Goal: Task Accomplishment & Management: Manage account settings

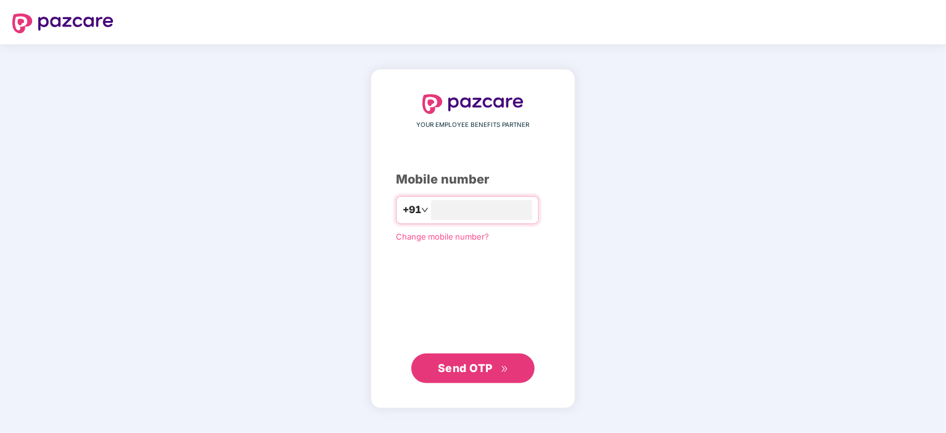
type input "**********"
click at [456, 372] on span "Send OTP" at bounding box center [465, 367] width 55 height 13
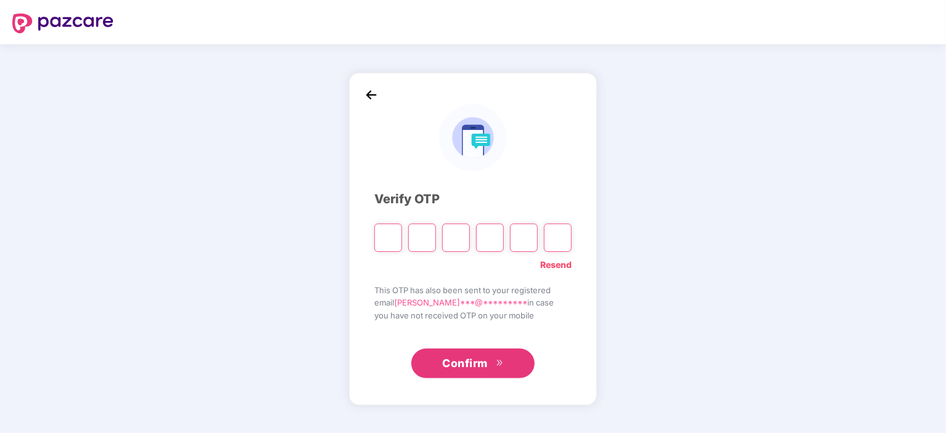
type input "*"
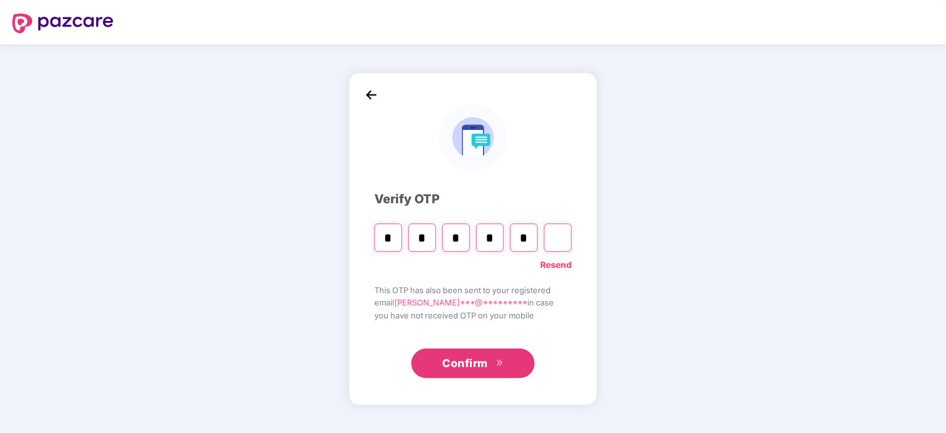
type input "*"
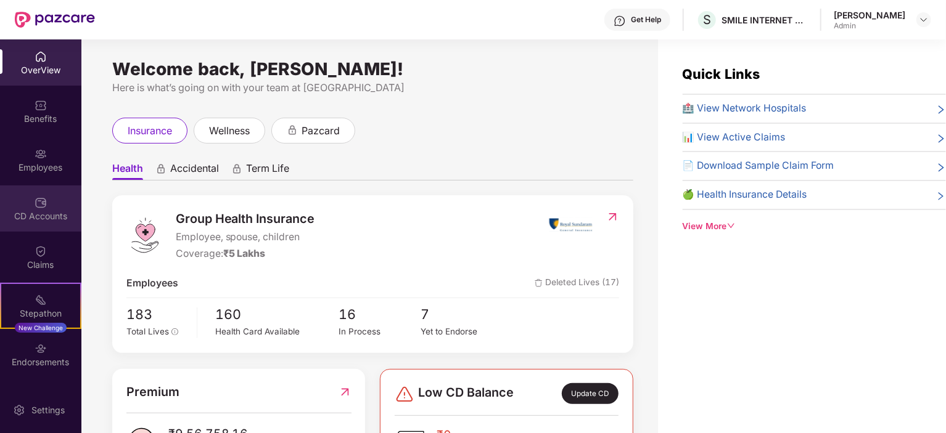
click at [36, 210] on div "CD Accounts" at bounding box center [40, 216] width 81 height 12
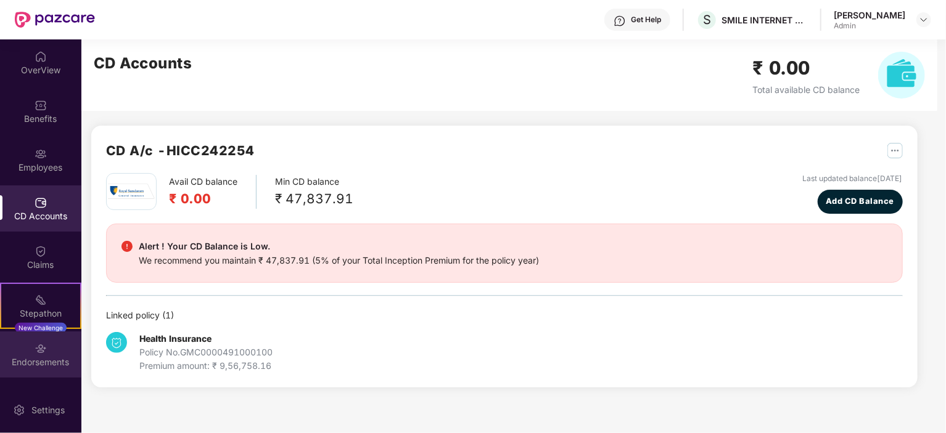
click at [42, 364] on div "Endorsements" at bounding box center [40, 362] width 81 height 12
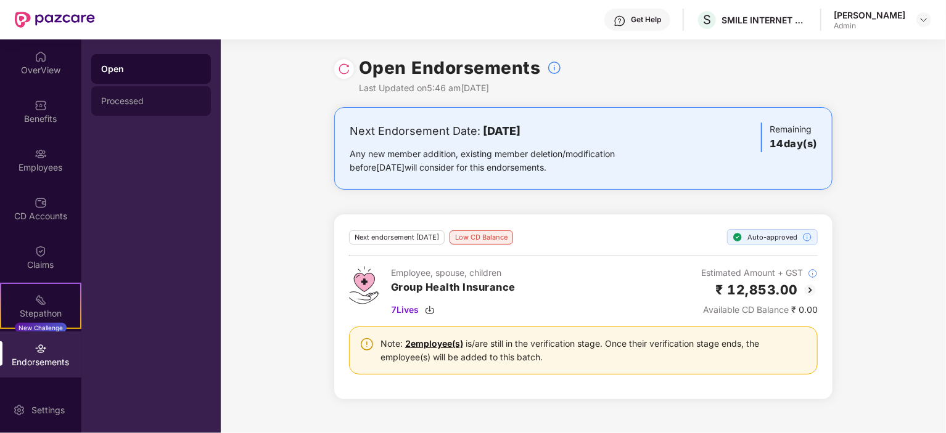
click at [123, 98] on div "Processed" at bounding box center [151, 101] width 100 height 10
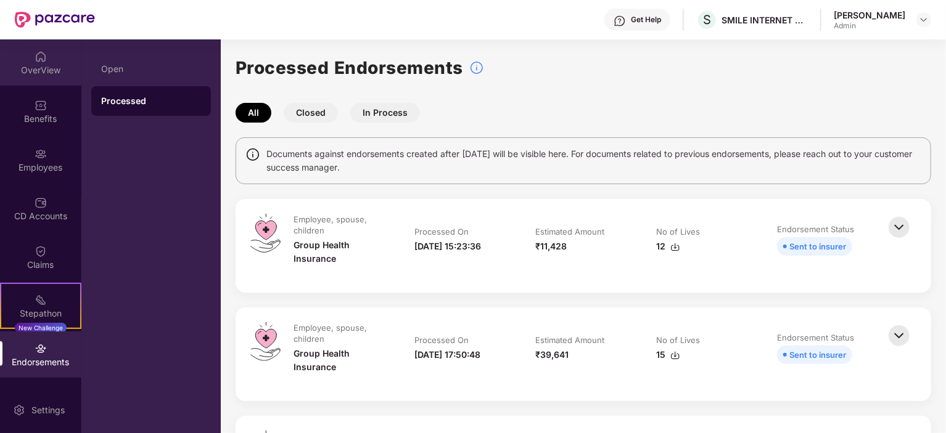
click at [46, 67] on div "OverView" at bounding box center [40, 70] width 81 height 12
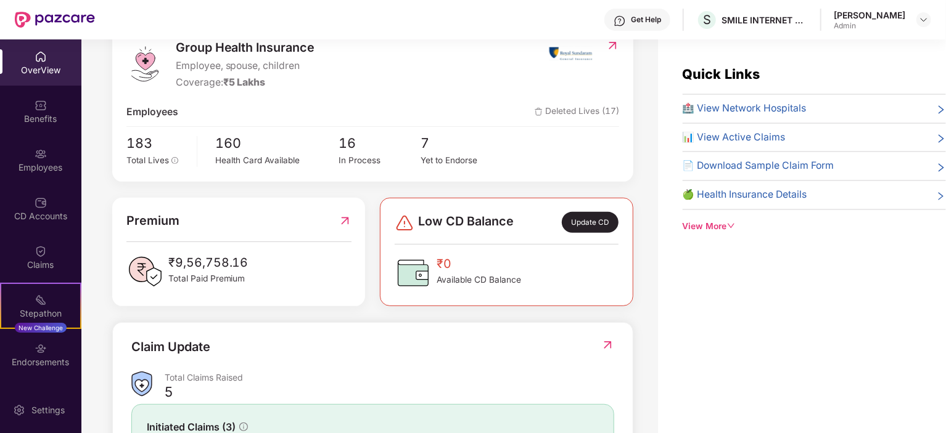
scroll to position [185, 0]
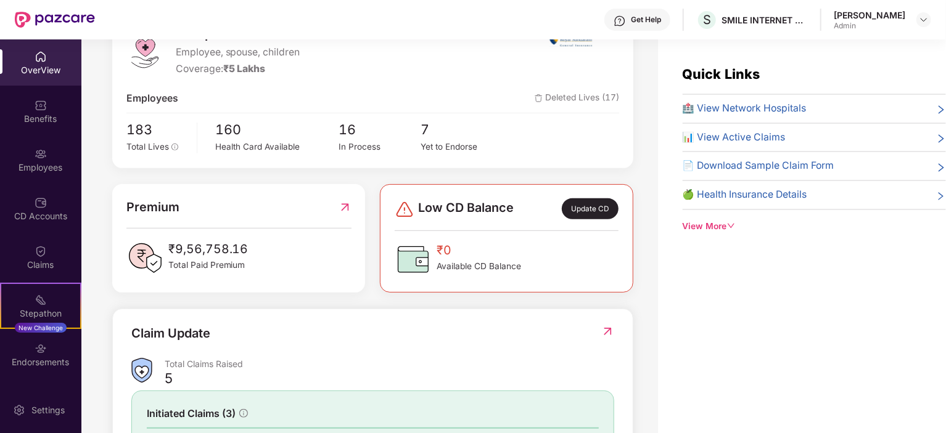
click at [31, 64] on div "OverView" at bounding box center [40, 70] width 81 height 12
click at [41, 61] on img at bounding box center [41, 57] width 12 height 12
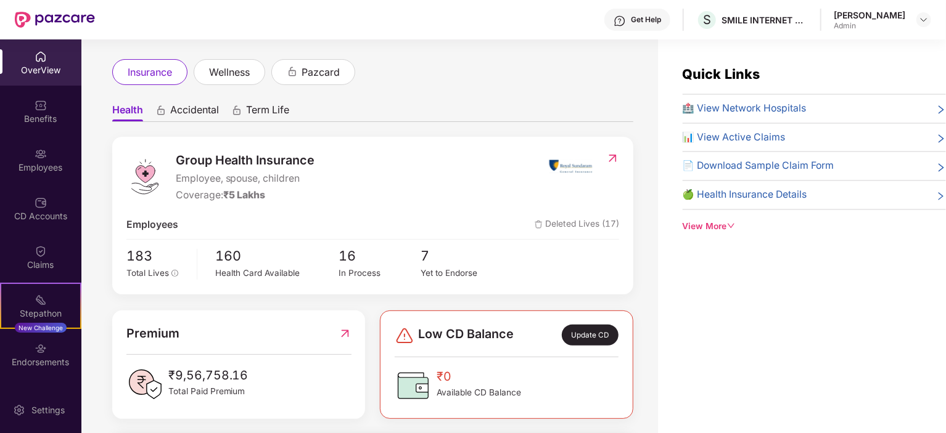
scroll to position [0, 0]
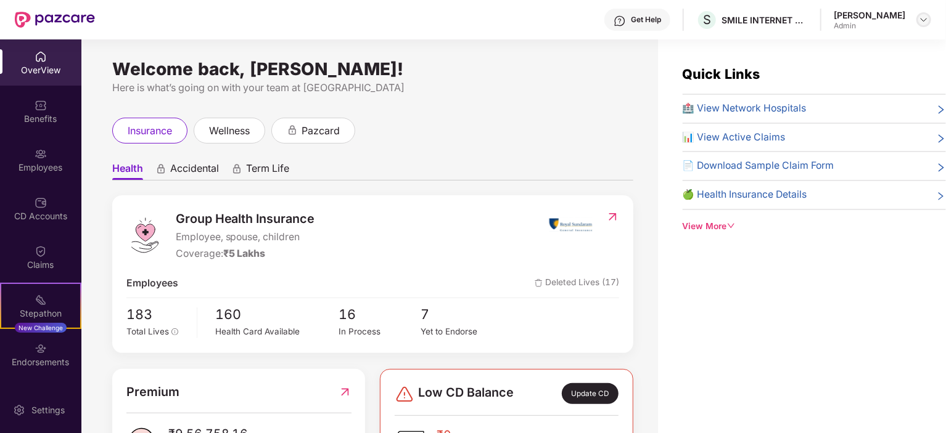
click at [927, 19] on img at bounding box center [923, 20] width 10 height 10
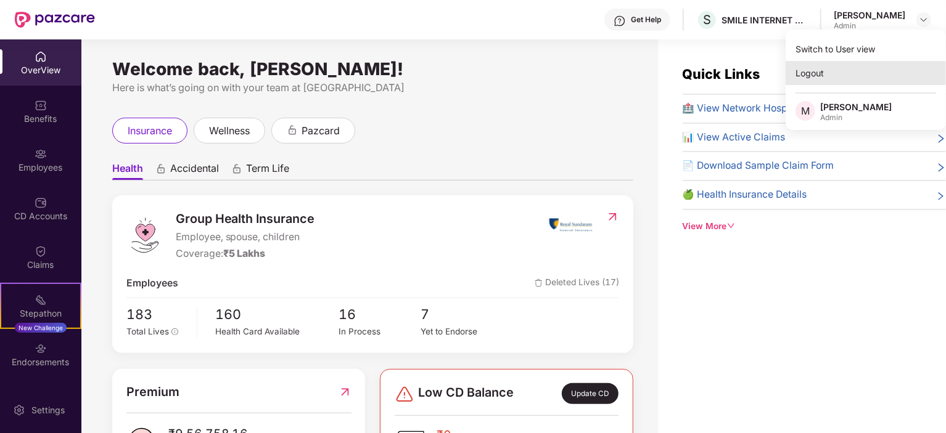
click at [811, 75] on div "Logout" at bounding box center [865, 73] width 160 height 24
